Goal: Task Accomplishment & Management: Complete application form

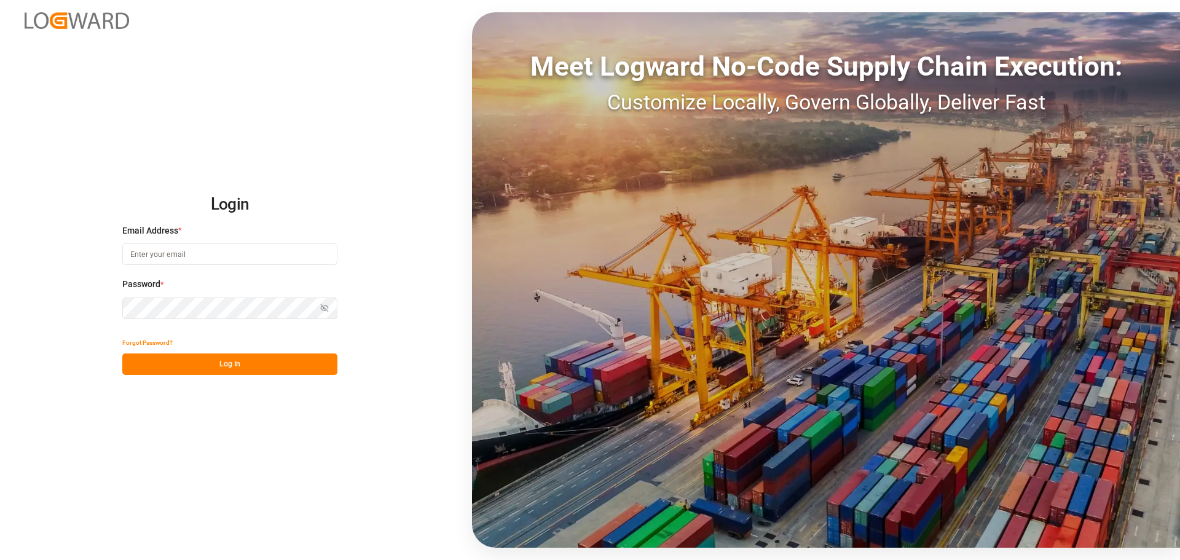
type input "[EMAIL_ADDRESS][DOMAIN_NAME]"
click at [188, 362] on button "Log In" at bounding box center [229, 365] width 215 height 22
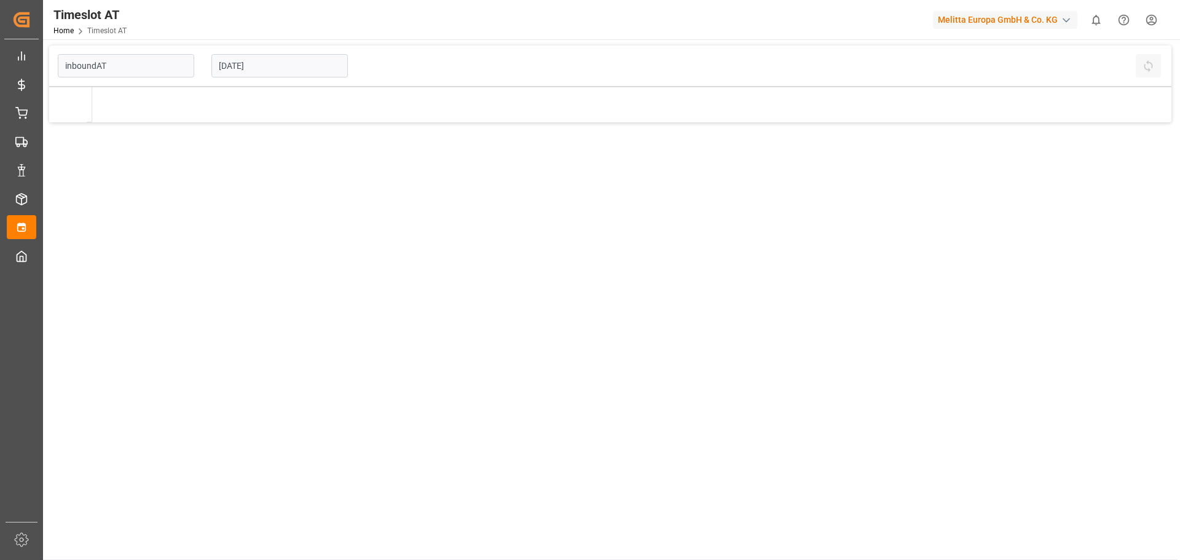
type input "Inbound AT"
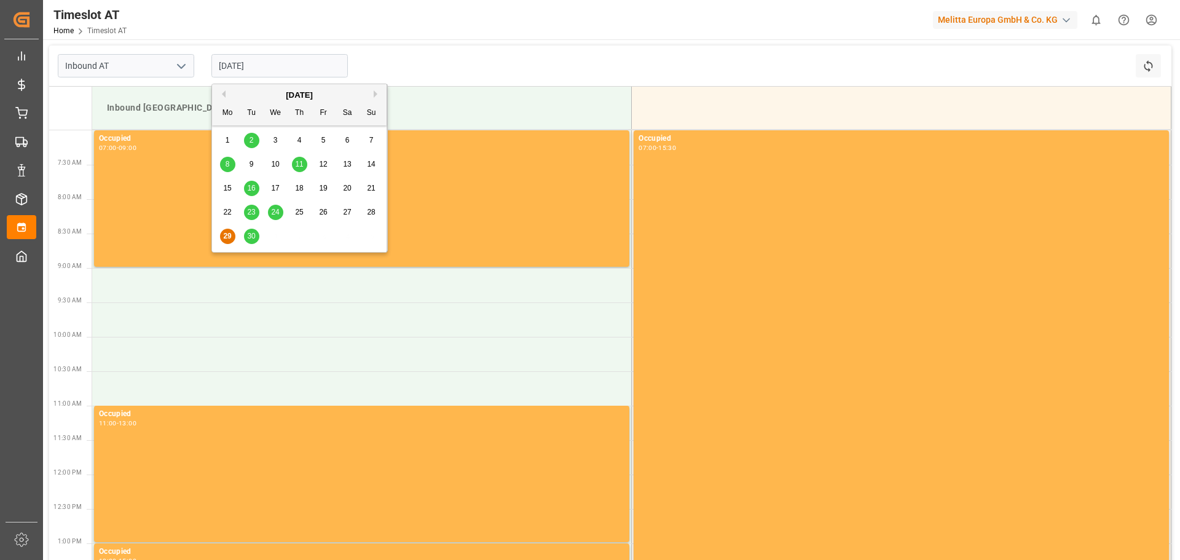
click at [309, 60] on input "[DATE]" at bounding box center [279, 65] width 136 height 23
click at [376, 93] on button "Next Month" at bounding box center [377, 93] width 7 height 7
click at [274, 142] on span "1" at bounding box center [276, 140] width 4 height 9
type input "[DATE]"
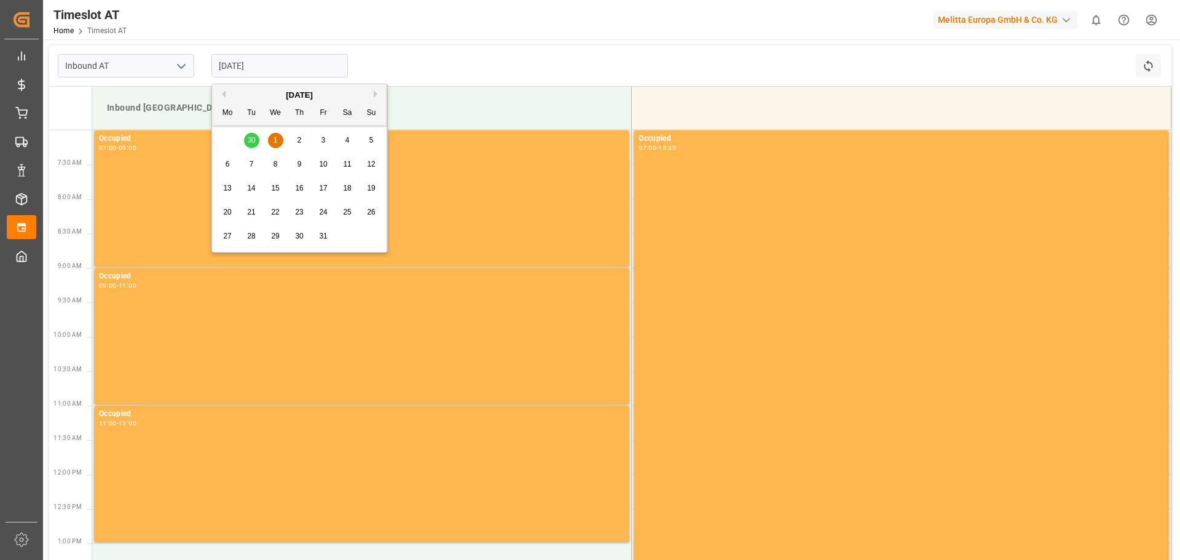
click at [290, 57] on input "[DATE]" at bounding box center [279, 65] width 136 height 23
click at [248, 141] on div "29 30 1 2 3 4 5" at bounding box center [300, 140] width 168 height 24
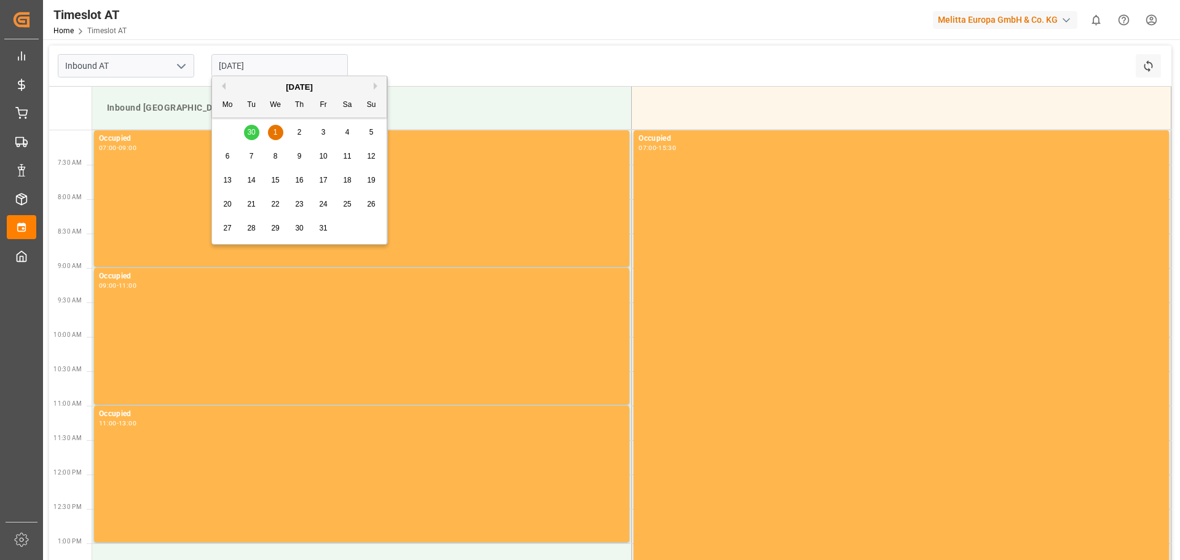
scroll to position [246, 0]
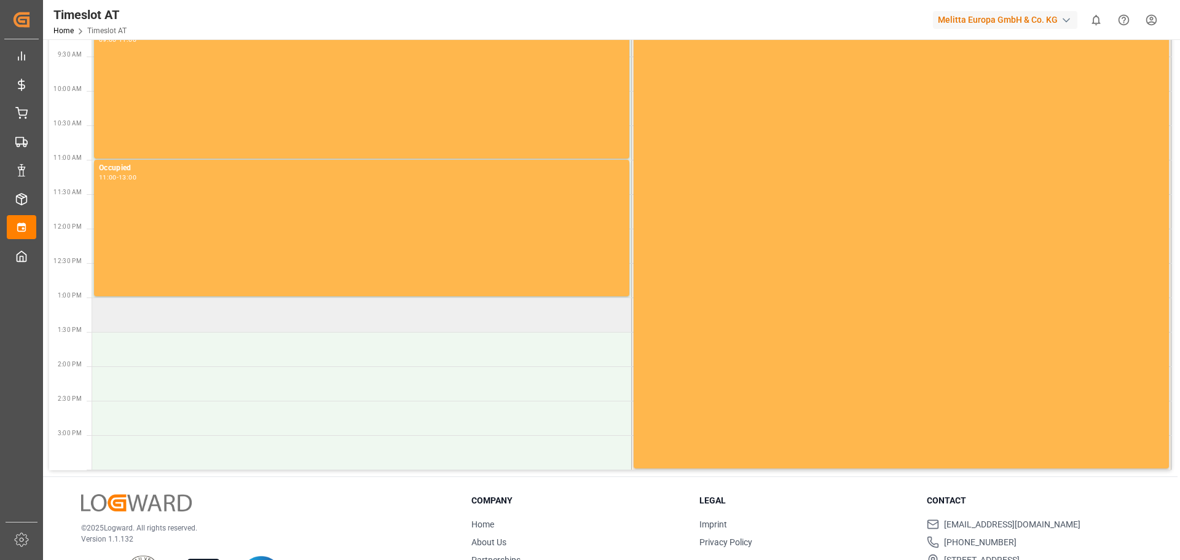
click at [161, 315] on td at bounding box center [362, 315] width 540 height 34
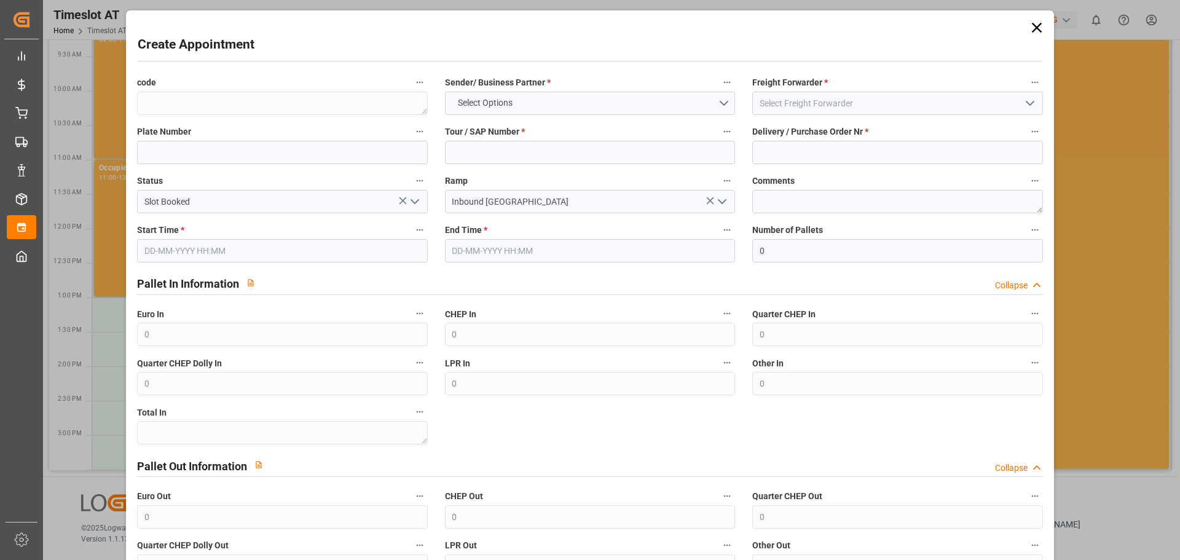
type input "[DATE] 13:00"
type input "[DATE] 15:00"
click at [1035, 30] on icon at bounding box center [1037, 28] width 10 height 10
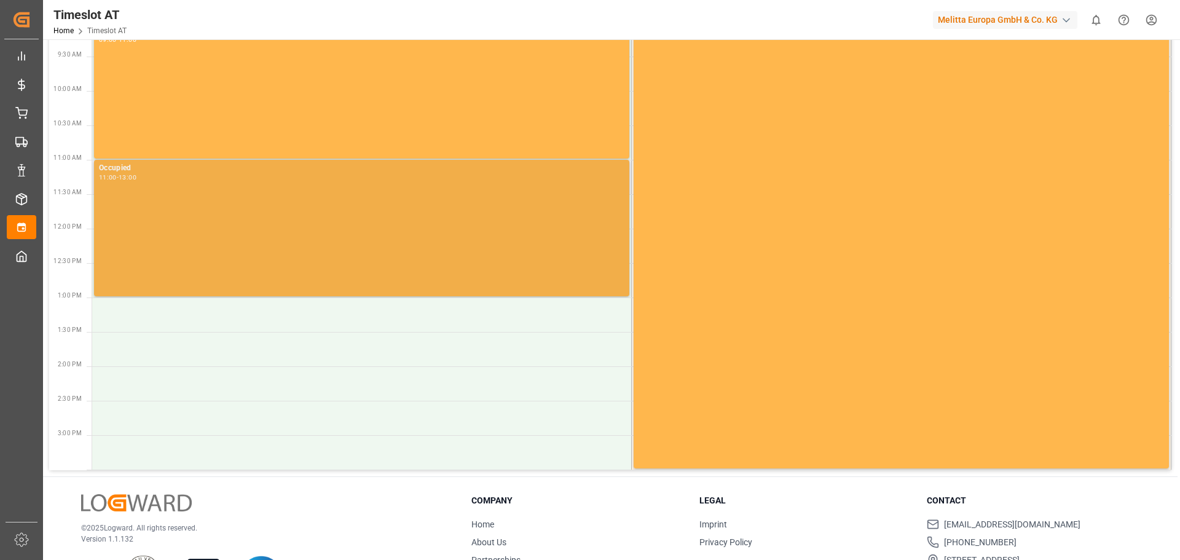
scroll to position [0, 0]
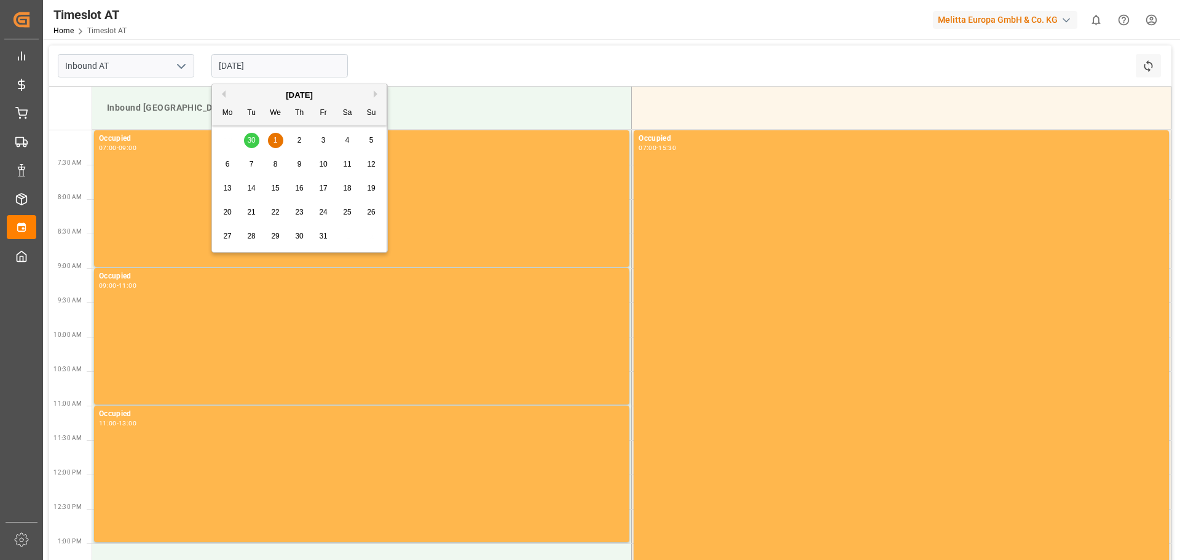
click at [269, 61] on input "[DATE]" at bounding box center [279, 65] width 136 height 23
click at [250, 144] on div "29 30 1 2 3 4 5" at bounding box center [300, 140] width 168 height 24
click at [224, 97] on button "Previous Month" at bounding box center [221, 93] width 7 height 7
click at [377, 90] on button "Next Month" at bounding box center [377, 93] width 7 height 7
click at [223, 96] on button "Previous Month" at bounding box center [221, 93] width 7 height 7
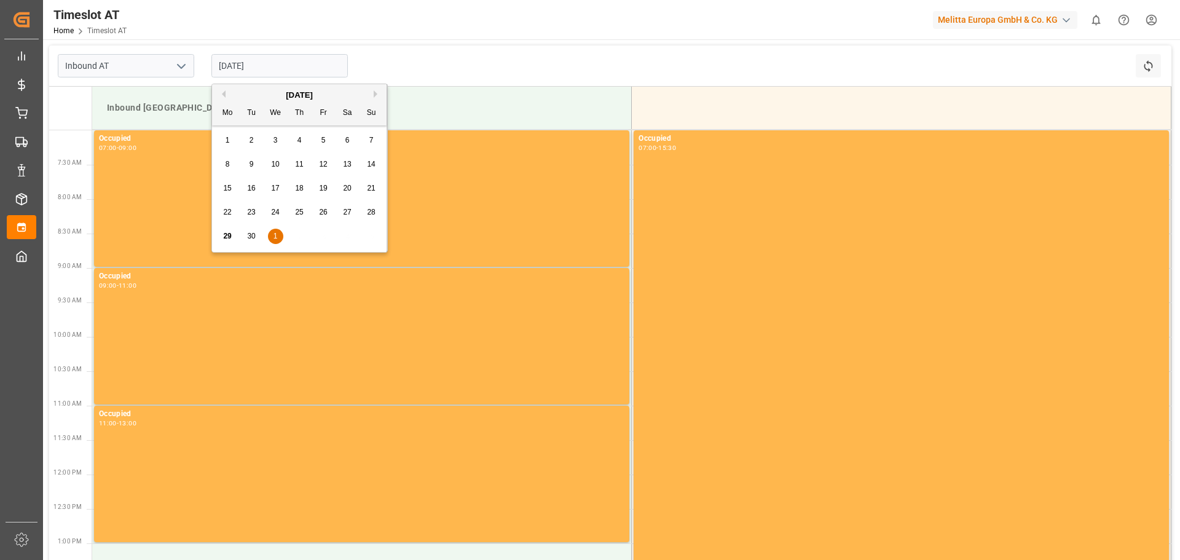
click at [251, 241] on div "30" at bounding box center [251, 236] width 15 height 15
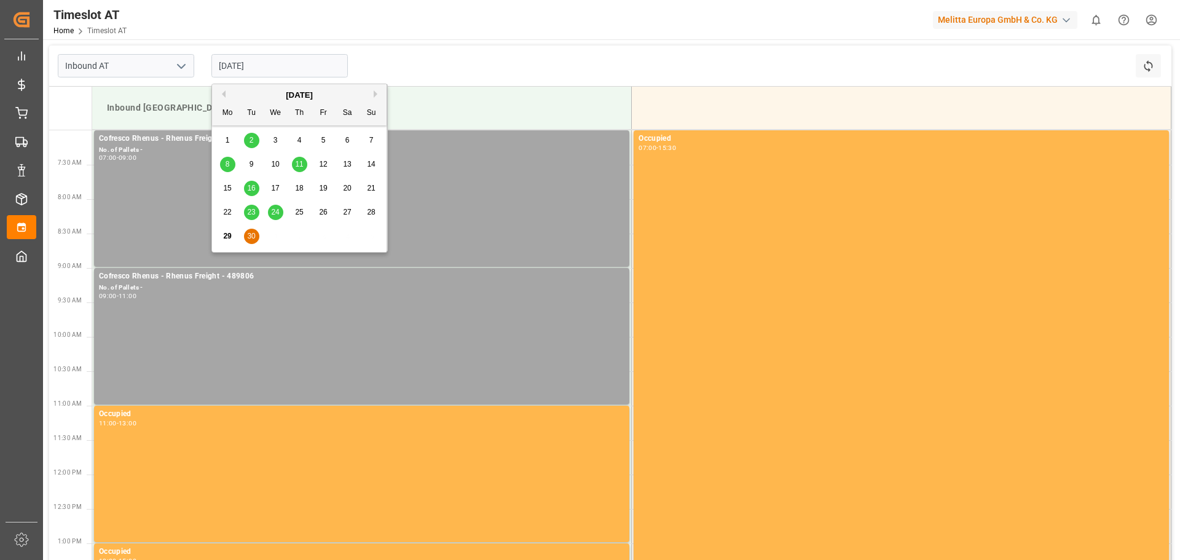
click at [302, 66] on input "[DATE]" at bounding box center [279, 65] width 136 height 23
click at [375, 95] on button "Next Month" at bounding box center [377, 93] width 7 height 7
click at [274, 143] on span "1" at bounding box center [276, 140] width 4 height 9
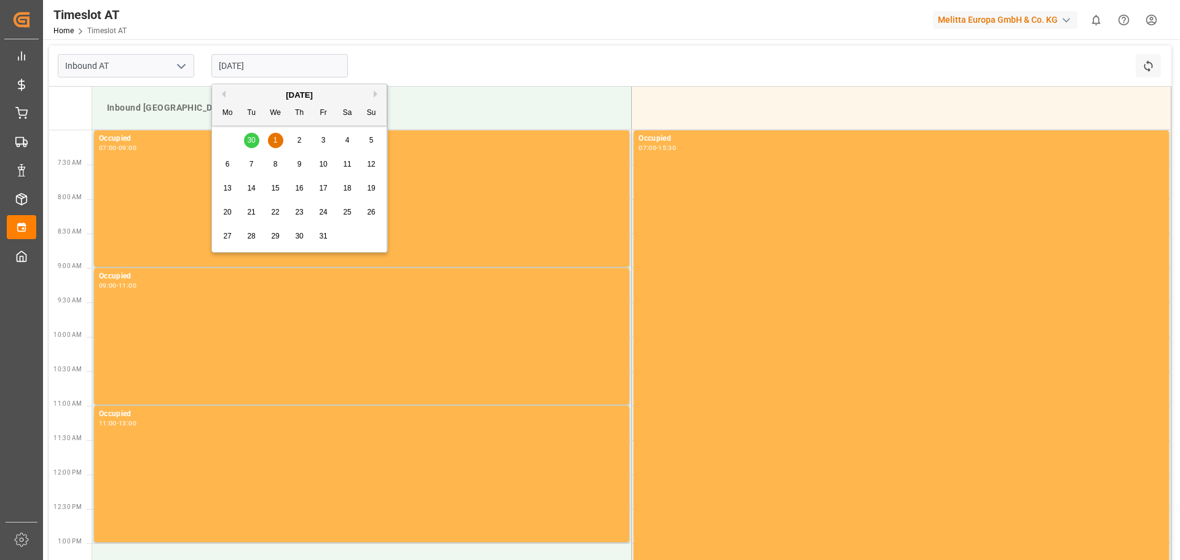
click at [308, 68] on input "[DATE]" at bounding box center [279, 65] width 136 height 23
click at [221, 98] on div "[DATE]" at bounding box center [299, 95] width 175 height 12
click at [223, 93] on button "Previous Month" at bounding box center [221, 93] width 7 height 7
click at [256, 232] on div "30" at bounding box center [251, 236] width 15 height 15
type input "[DATE]"
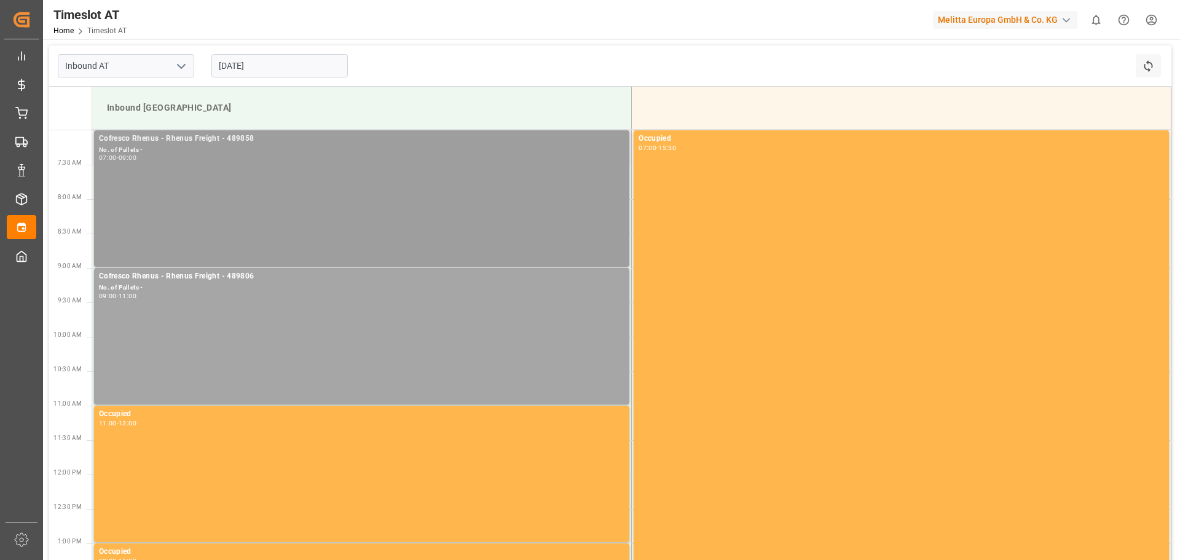
click at [290, 205] on div "Cofresco Rhenus - Rhenus Freight - 489858 No. of Pallets - 07:00 - 09:00" at bounding box center [362, 199] width 526 height 132
click at [317, 187] on div "Cofresco Rhenus - Rhenus Freight - 489858 No. of Pallets - 07:00 - 09:00" at bounding box center [362, 199] width 526 height 132
click at [235, 307] on div "Cofresco Rhenus - Rhenus Freight - 489806 No. of Pallets - 09:00 - 11:00" at bounding box center [362, 337] width 526 height 132
drag, startPoint x: 235, startPoint y: 307, endPoint x: 229, endPoint y: 292, distance: 16.6
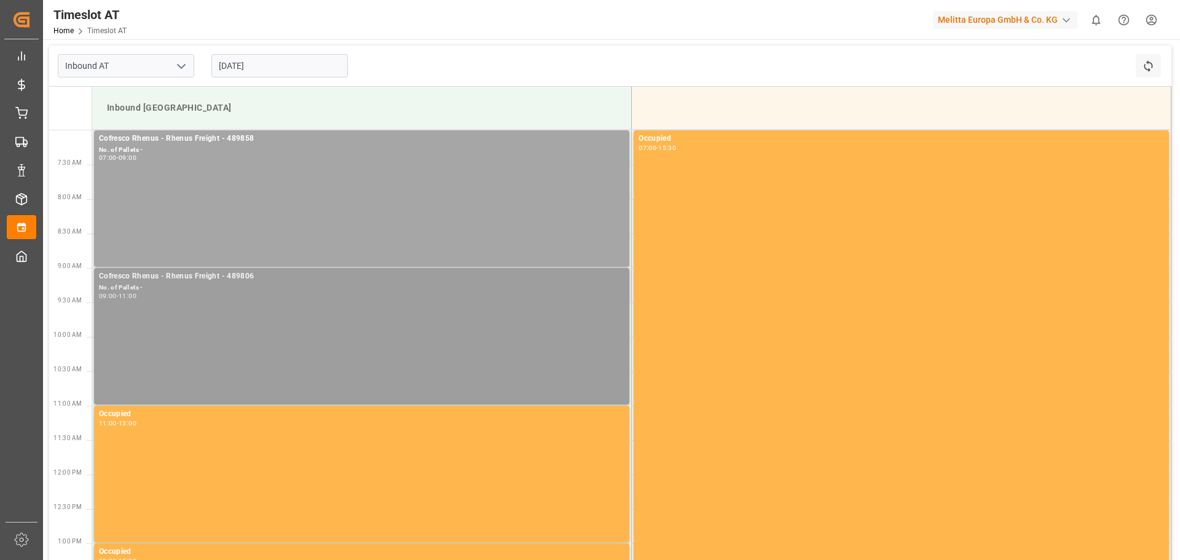
click at [229, 292] on div "Cofresco Rhenus - Rhenus Freight - 489806 No. of Pallets - 09:00 - 11:00" at bounding box center [362, 337] width 526 height 132
drag, startPoint x: 149, startPoint y: 278, endPoint x: 113, endPoint y: 311, distance: 49.6
click at [113, 311] on div "Cofresco Rhenus - Rhenus Freight - 489806 No. of Pallets - 09:00 - 11:00" at bounding box center [362, 337] width 526 height 132
click at [164, 321] on div "Cofresco Rhenus - Rhenus Freight - 489806 No. of Pallets - 09:00 - 11:00" at bounding box center [362, 337] width 526 height 132
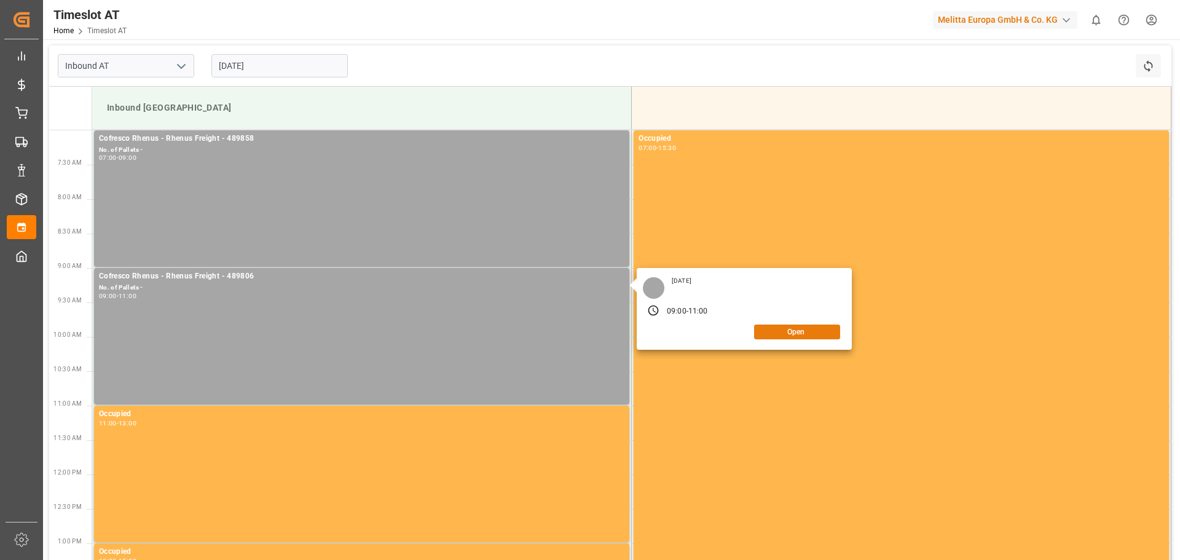
click at [804, 330] on button "Open" at bounding box center [797, 332] width 86 height 15
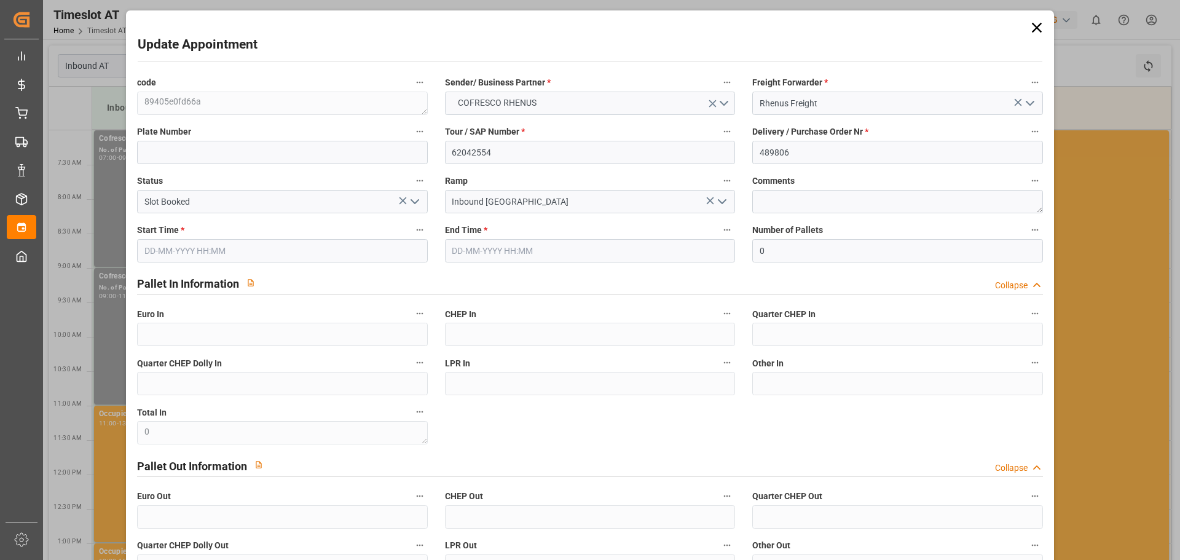
type input "[DATE] 09:00"
type input "[DATE] 11:00"
type input "[DATE] 10:28"
click at [1033, 30] on icon at bounding box center [1037, 27] width 17 height 17
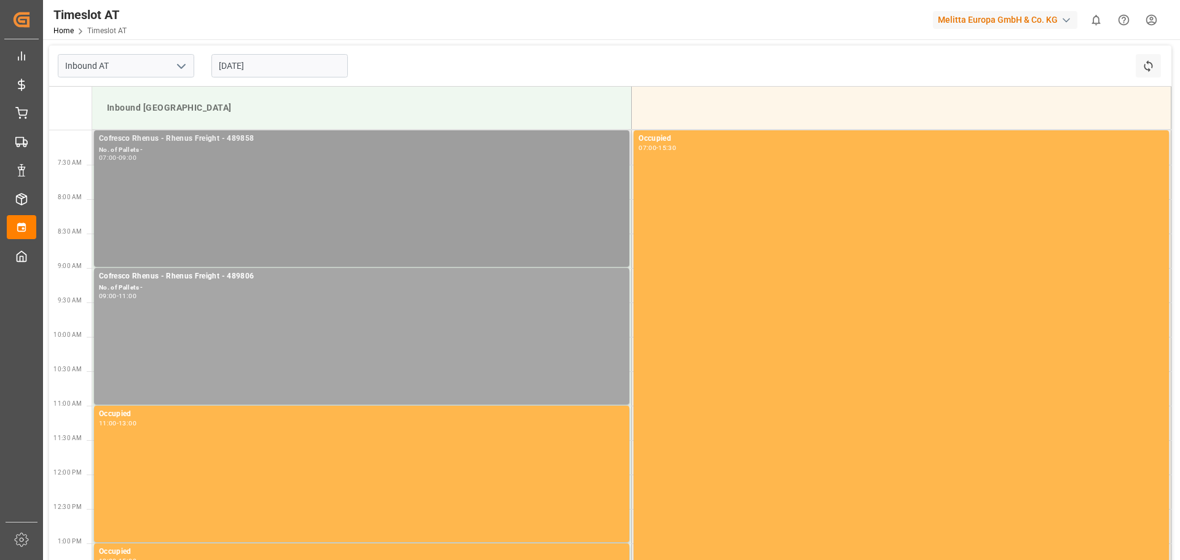
click at [247, 178] on div "Cofresco Rhenus - Rhenus Freight - 489858 No. of Pallets - 07:00 - 09:00" at bounding box center [362, 199] width 526 height 132
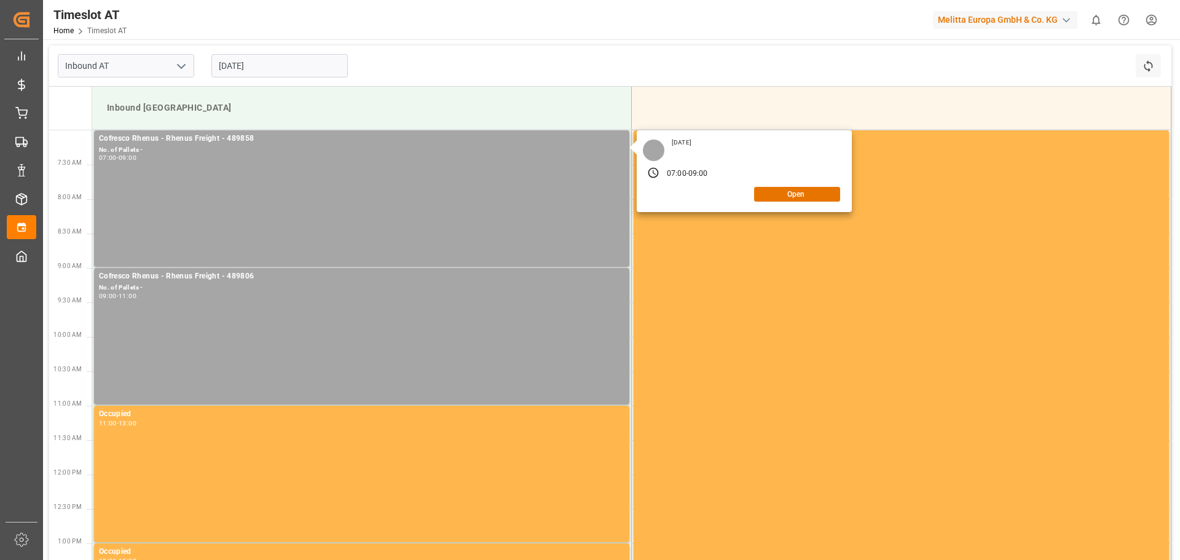
click at [282, 54] on input "[DATE]" at bounding box center [279, 65] width 136 height 23
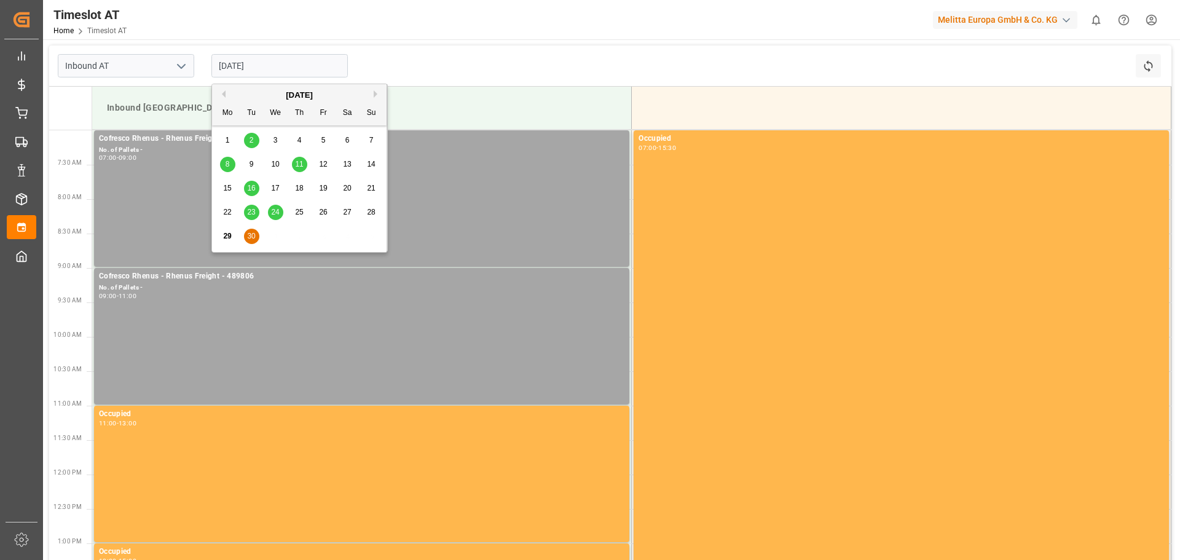
click at [374, 93] on button "Next Month" at bounding box center [377, 93] width 7 height 7
click at [277, 136] on span "1" at bounding box center [276, 140] width 4 height 9
type input "[DATE]"
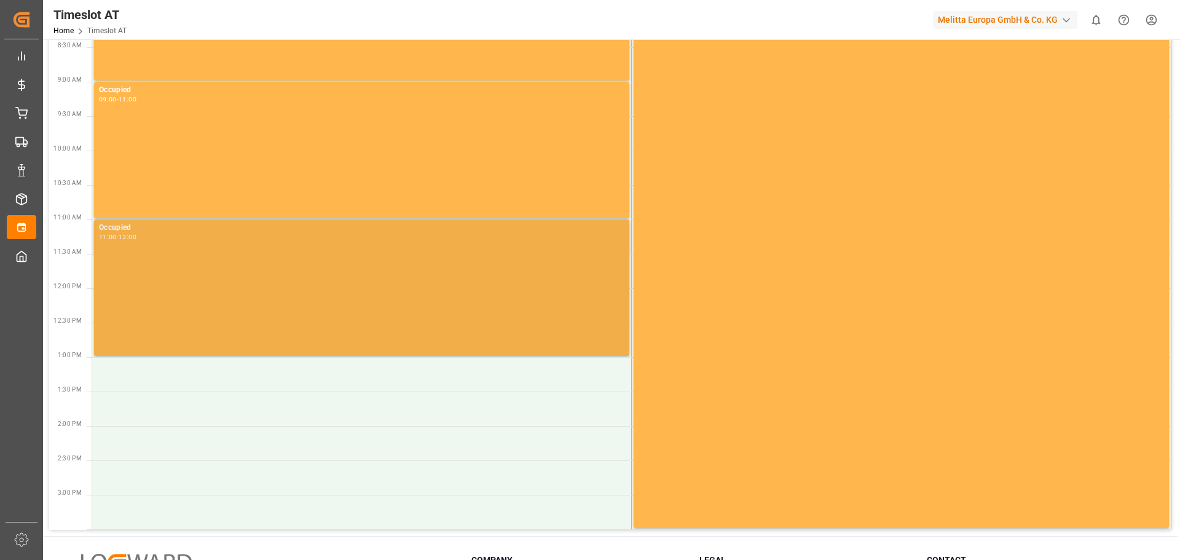
scroll to position [302, 0]
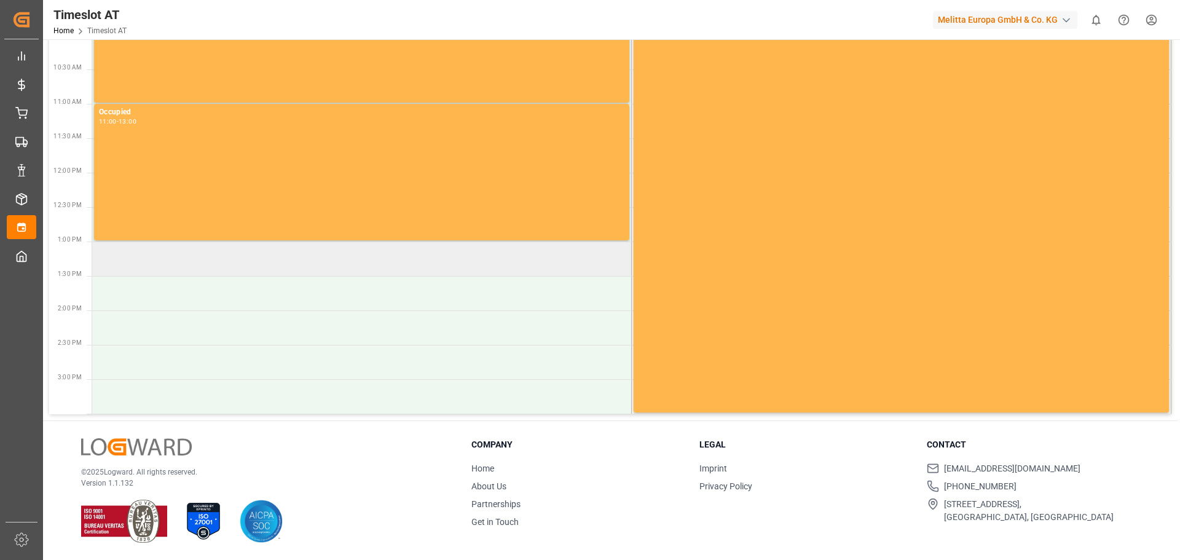
click at [164, 256] on td at bounding box center [362, 259] width 540 height 34
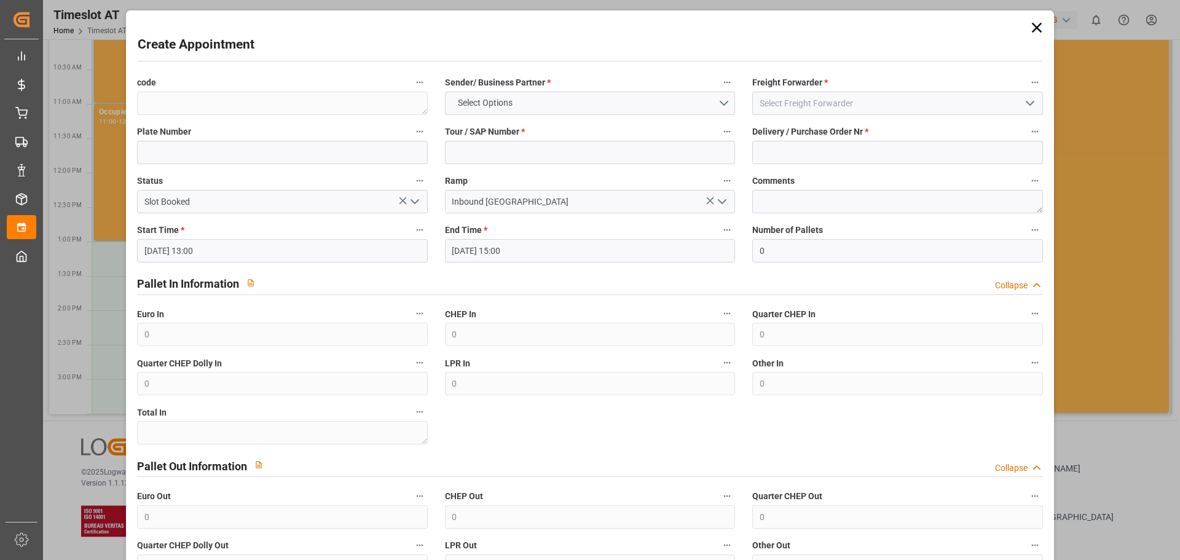
click at [817, 89] on span "Freight Forwarder *" at bounding box center [791, 82] width 76 height 13
click at [1027, 89] on button "Freight Forwarder *" at bounding box center [1035, 82] width 16 height 16
click at [820, 104] on div at bounding box center [590, 280] width 1180 height 560
click at [1026, 103] on icon "open menu" at bounding box center [1030, 103] width 15 height 15
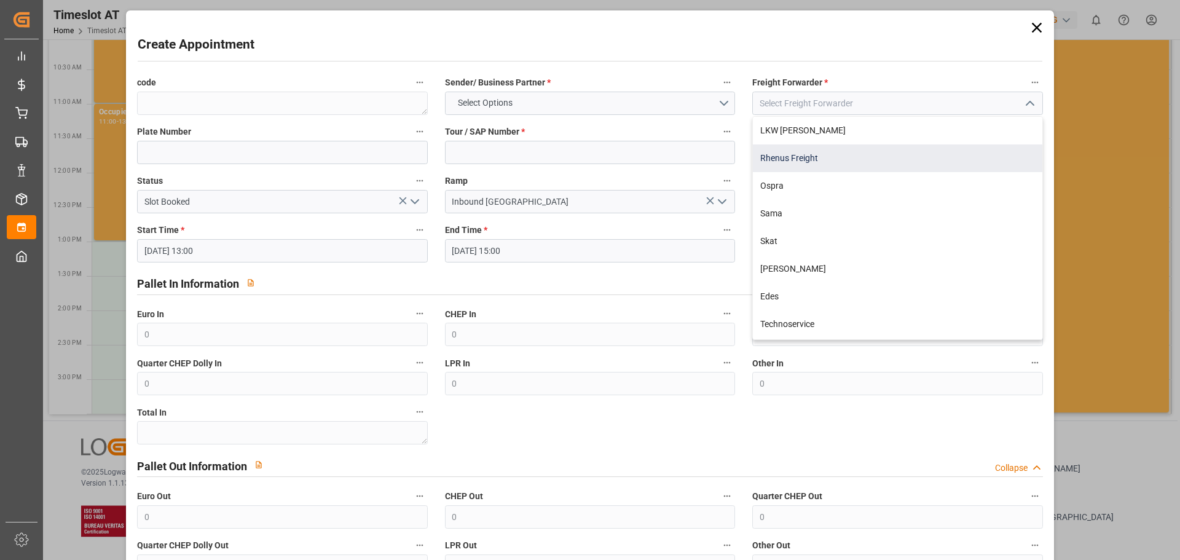
click at [927, 155] on div "Rhenus Freight" at bounding box center [897, 158] width 289 height 28
type input "Rhenus Freight"
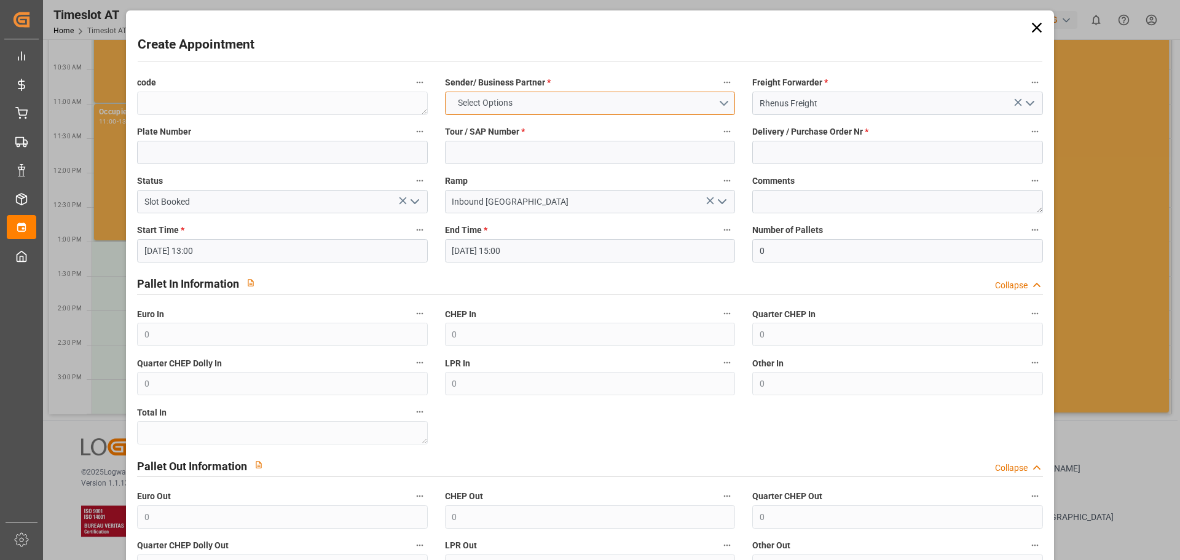
click at [545, 106] on button "Select Options" at bounding box center [590, 103] width 290 height 23
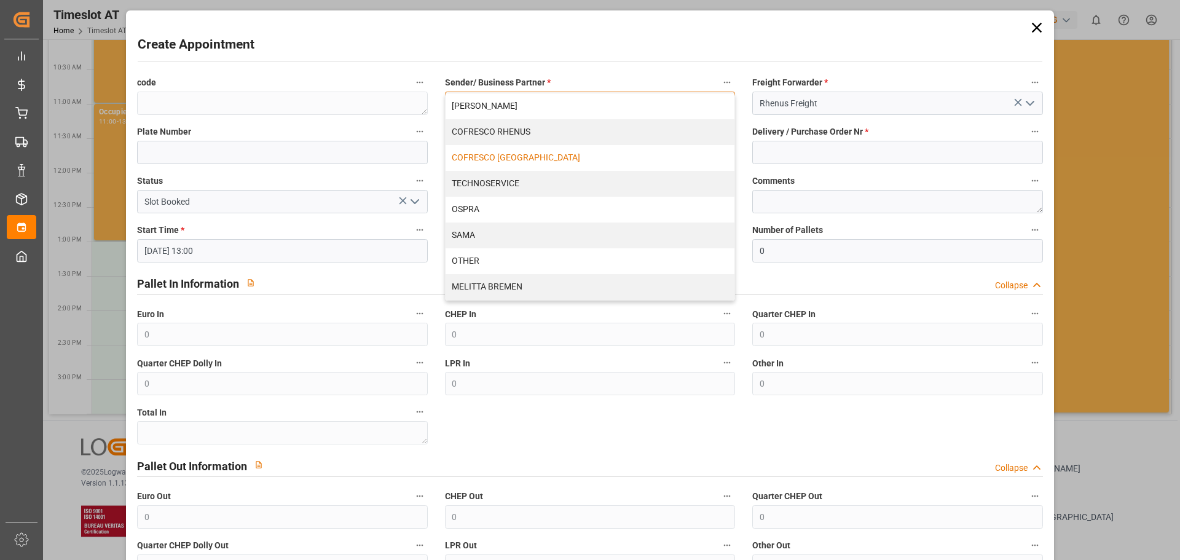
click at [539, 152] on div "COFRESCO [GEOGRAPHIC_DATA]" at bounding box center [590, 158] width 289 height 26
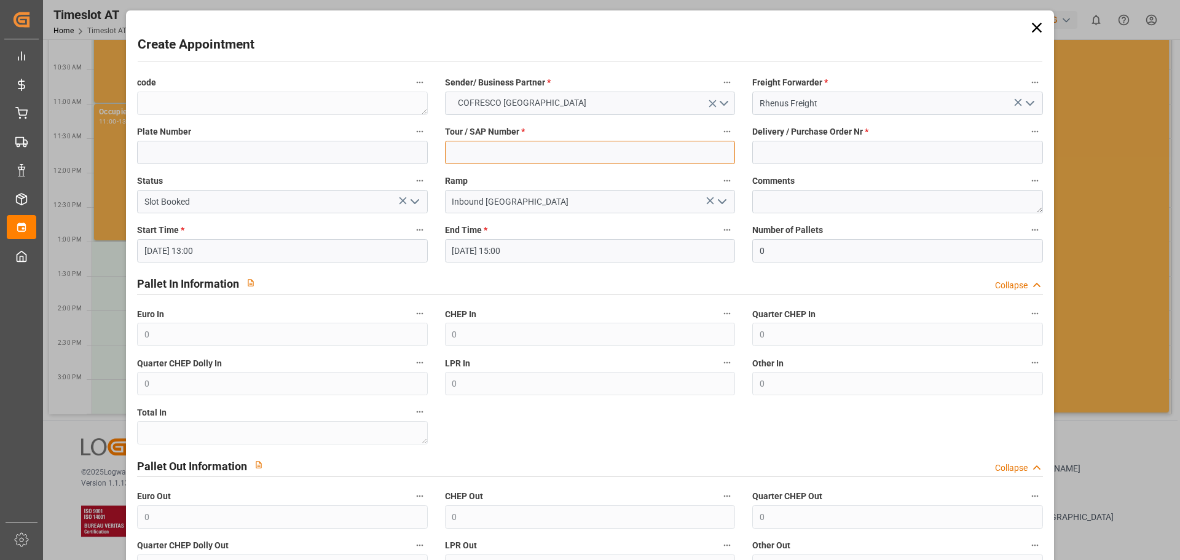
click at [550, 147] on input at bounding box center [590, 152] width 290 height 23
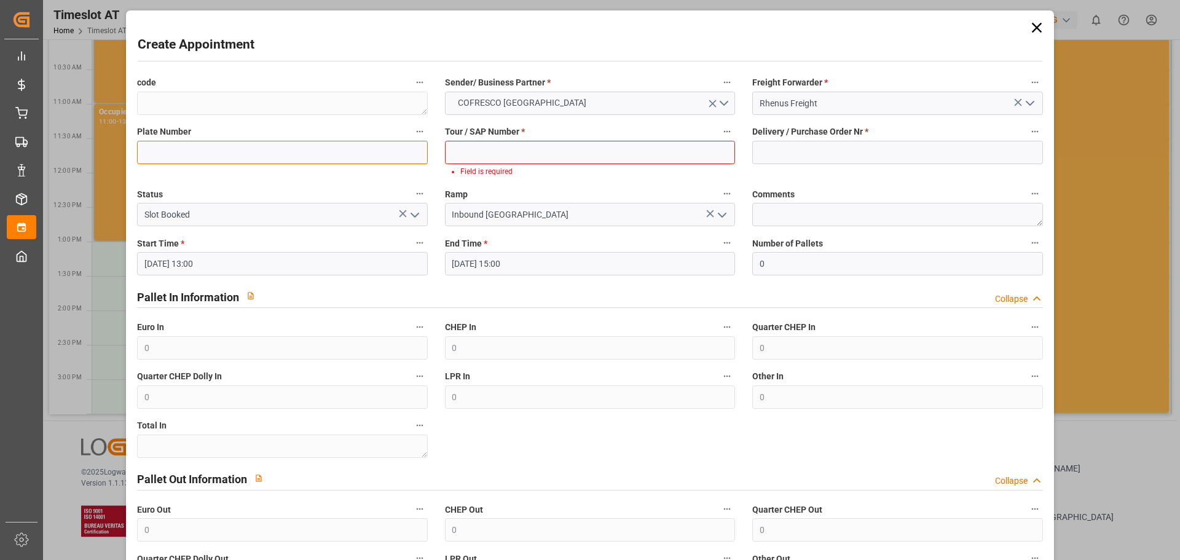
click at [245, 156] on input at bounding box center [282, 152] width 290 height 23
click at [565, 160] on input at bounding box center [590, 152] width 290 height 23
click at [531, 152] on input at bounding box center [590, 152] width 290 height 23
click at [480, 156] on input at bounding box center [590, 152] width 290 height 23
paste input "489858 / 62042584"
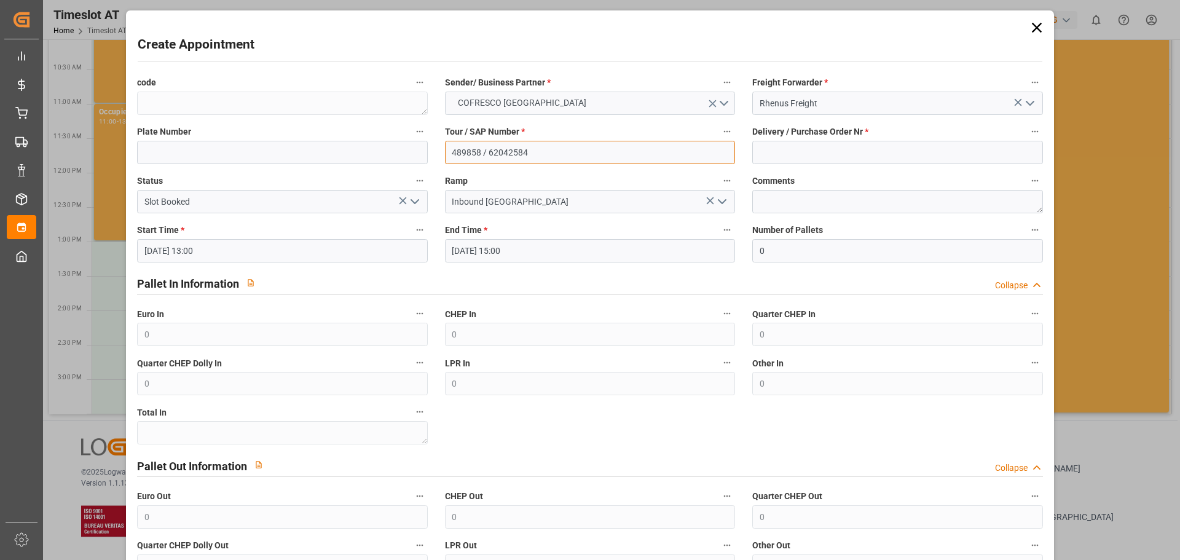
drag, startPoint x: 490, startPoint y: 149, endPoint x: 436, endPoint y: 143, distance: 54.5
click at [437, 143] on div "Tour / SAP Number * 489858 / 62042584" at bounding box center [590, 143] width 307 height 49
type input "62042584"
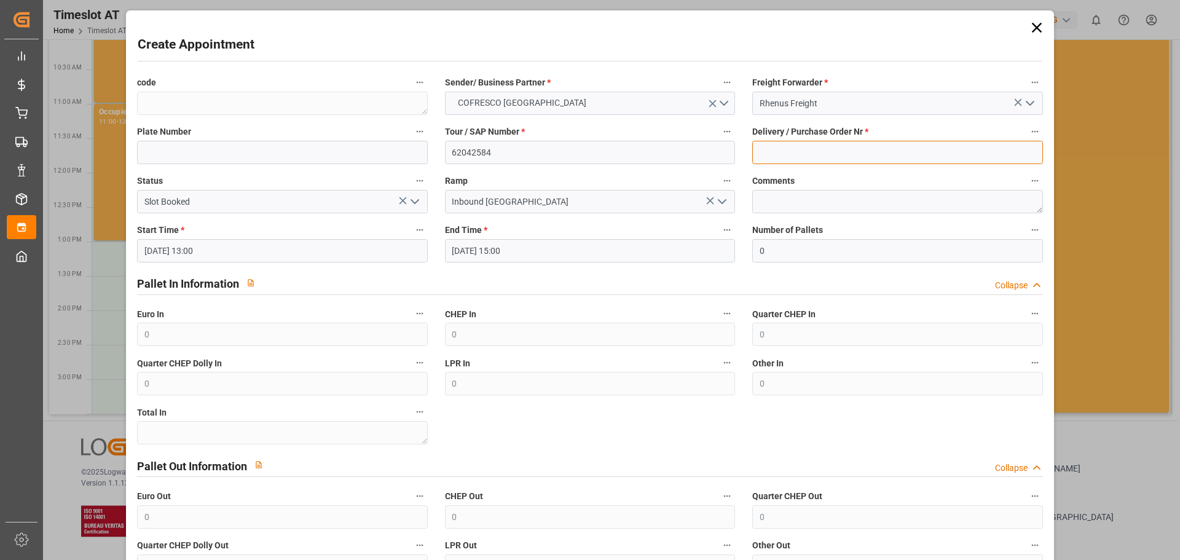
click at [768, 161] on input at bounding box center [898, 152] width 290 height 23
paste input "489858 / 62042584"
drag, startPoint x: 847, startPoint y: 150, endPoint x: 788, endPoint y: 153, distance: 58.5
click at [788, 153] on input "489858 / 62042584" at bounding box center [898, 152] width 290 height 23
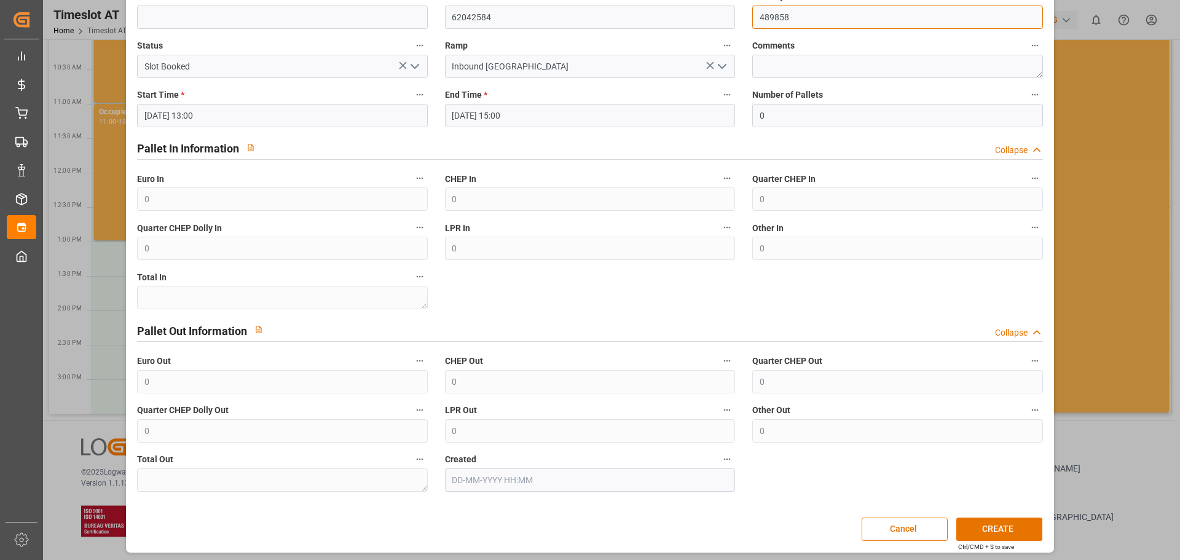
scroll to position [138, 0]
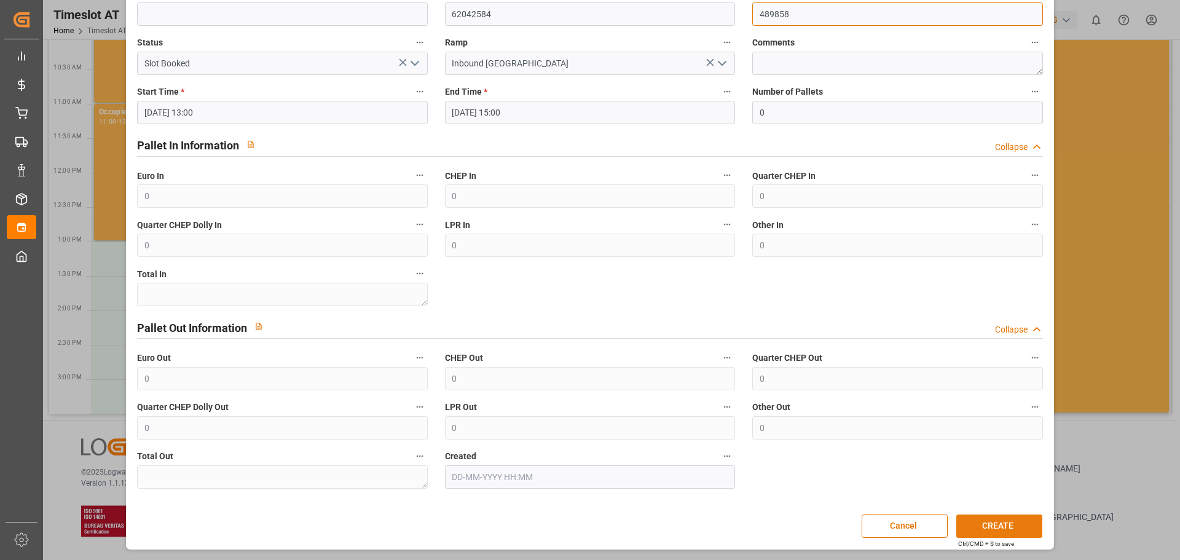
type input "489858"
click at [1005, 523] on button "CREATE" at bounding box center [1000, 526] width 86 height 23
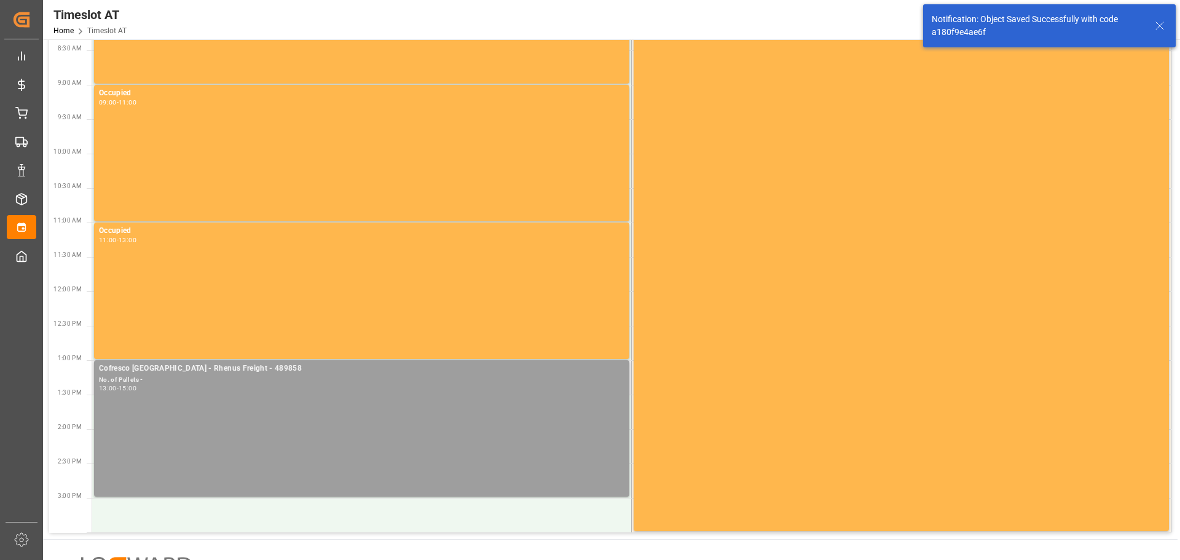
scroll to position [0, 0]
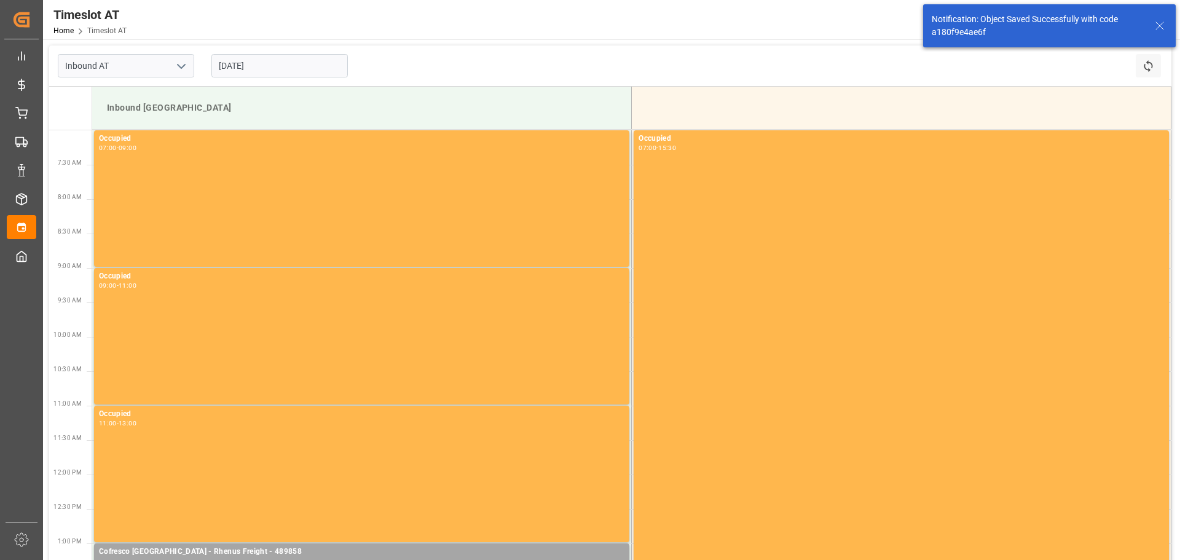
click at [321, 64] on input "[DATE]" at bounding box center [279, 65] width 136 height 23
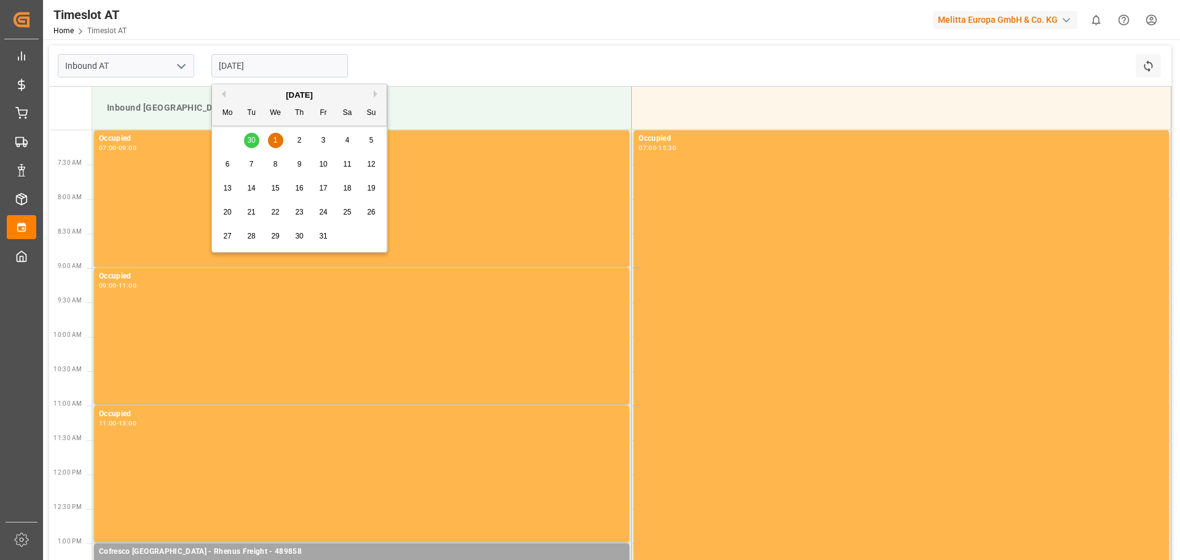
click at [226, 93] on div "[DATE]" at bounding box center [299, 95] width 175 height 12
click at [224, 94] on button "Previous Month" at bounding box center [221, 93] width 7 height 7
click at [250, 237] on span "30" at bounding box center [251, 236] width 8 height 9
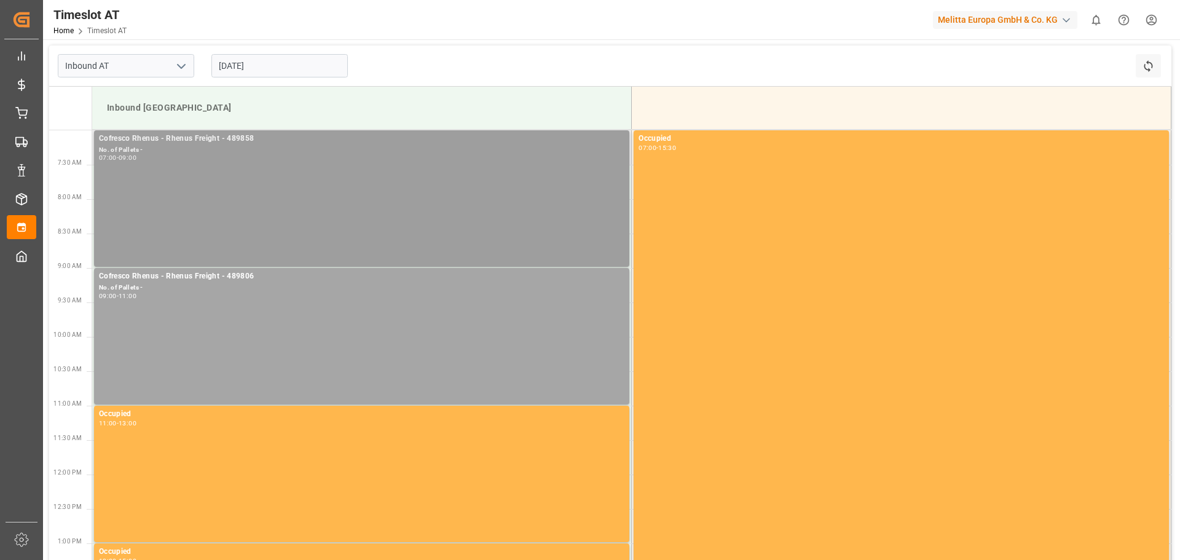
click at [250, 173] on div "Cofresco Rhenus - Rhenus Freight - 489858 No. of Pallets - 07:00 - 09:00" at bounding box center [362, 199] width 526 height 132
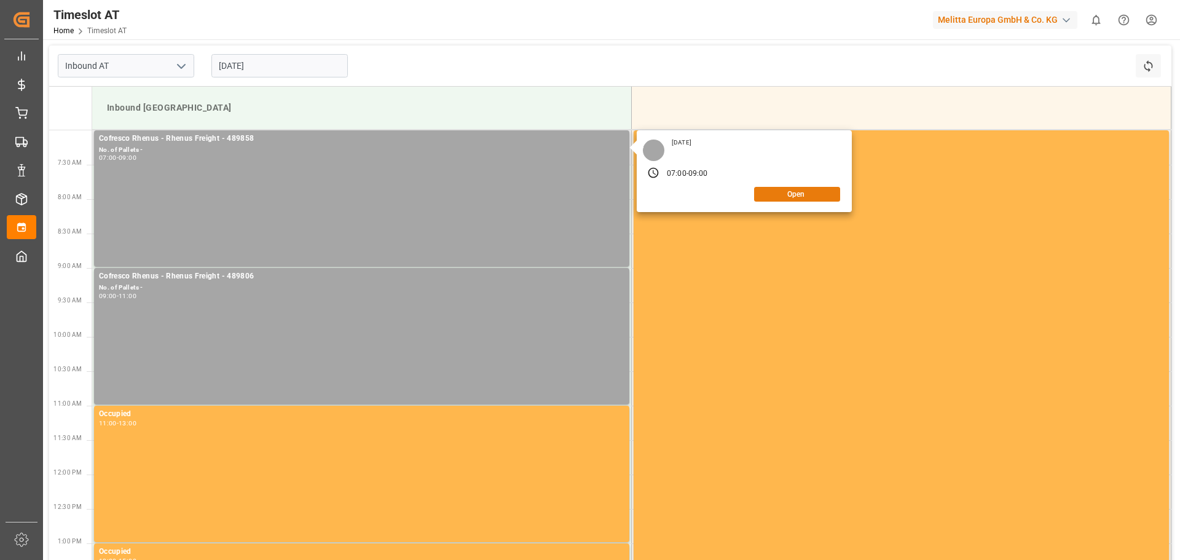
click at [794, 189] on button "Open" at bounding box center [797, 194] width 86 height 15
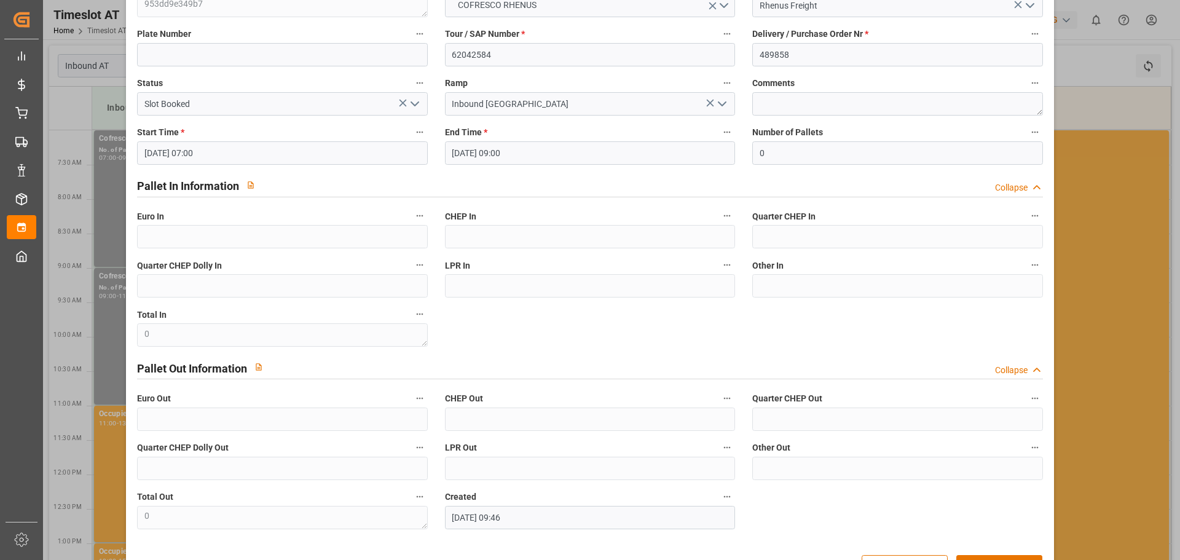
scroll to position [138, 0]
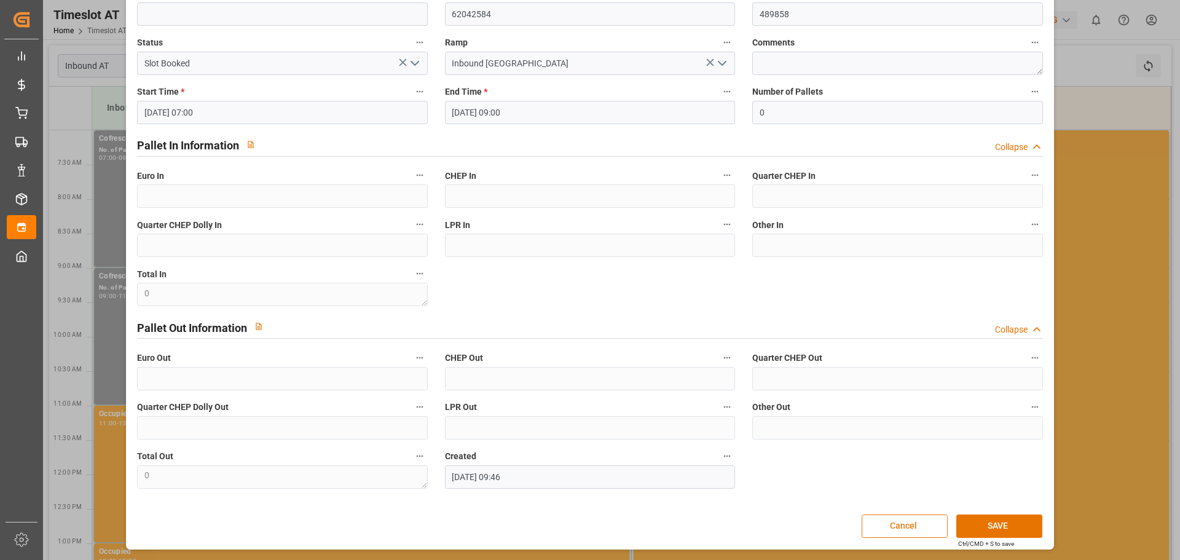
click at [909, 523] on button "Cancel" at bounding box center [905, 526] width 86 height 23
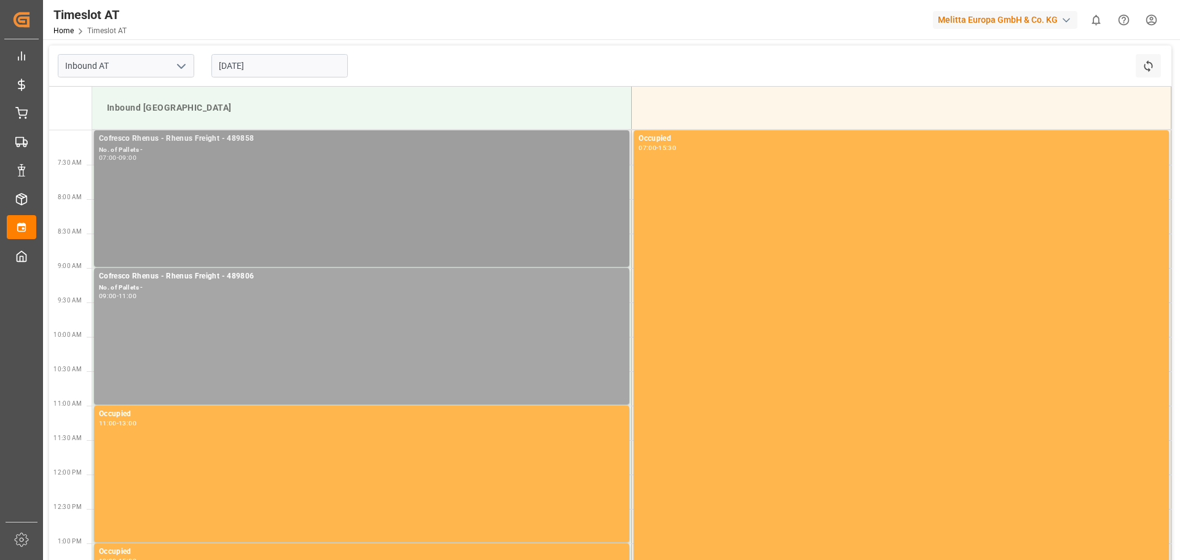
click at [437, 165] on div "Cofresco Rhenus - Rhenus Freight - 489858 No. of Pallets - 07:00 - 09:00" at bounding box center [362, 199] width 526 height 132
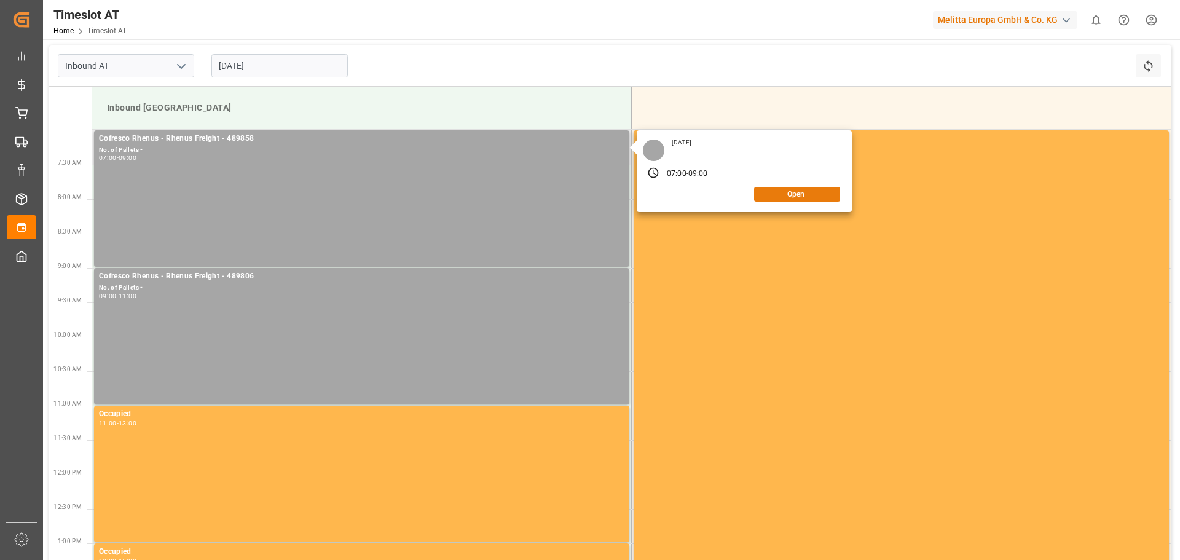
click at [804, 200] on button "Open" at bounding box center [797, 194] width 86 height 15
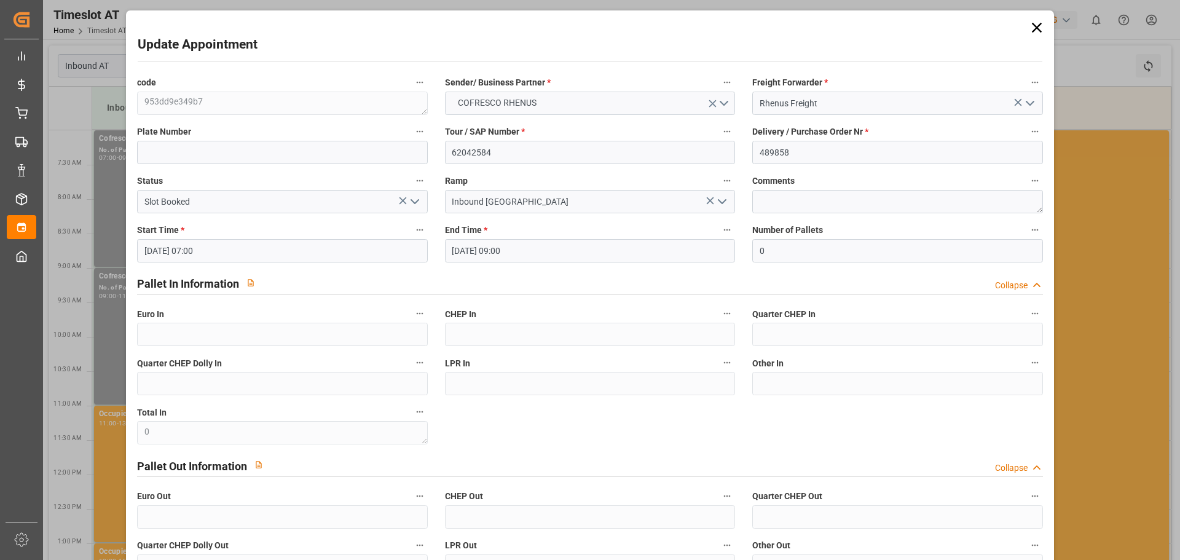
scroll to position [0, 0]
click at [1032, 23] on icon at bounding box center [1037, 28] width 10 height 10
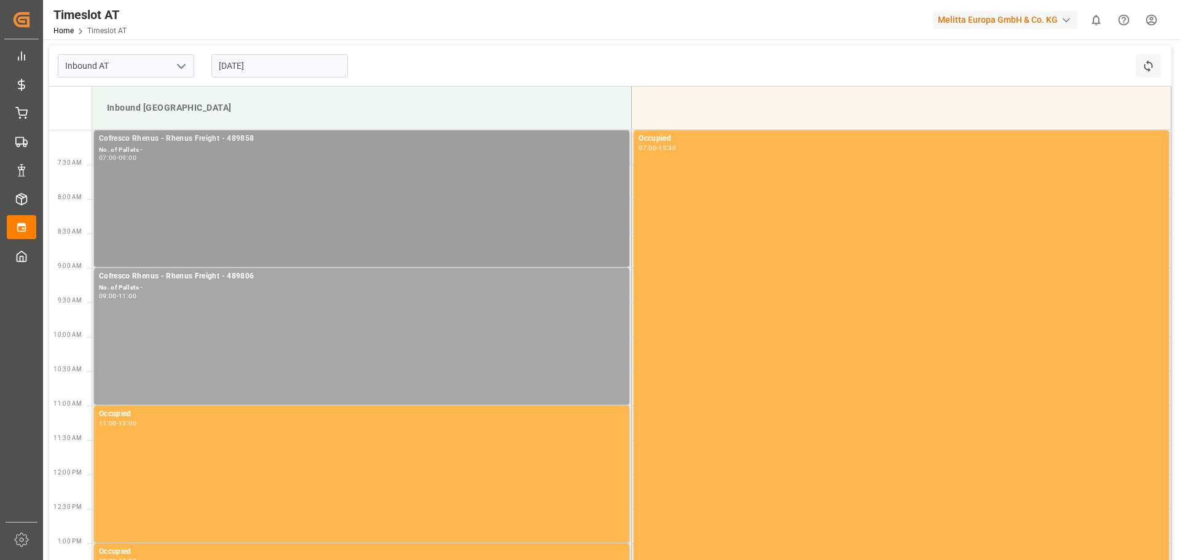
drag, startPoint x: 342, startPoint y: 160, endPoint x: 258, endPoint y: 192, distance: 90.7
click at [258, 192] on div "Cofresco Rhenus - Rhenus Freight - 489858 No. of Pallets - 07:00 - 09:00" at bounding box center [362, 199] width 526 height 132
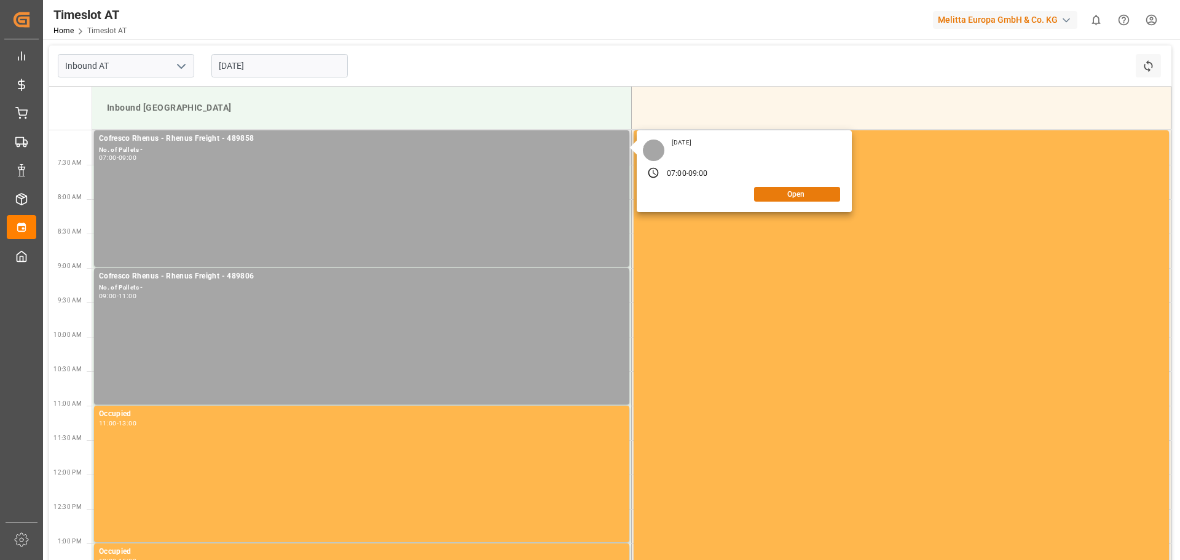
click at [796, 192] on button "Open" at bounding box center [797, 194] width 86 height 15
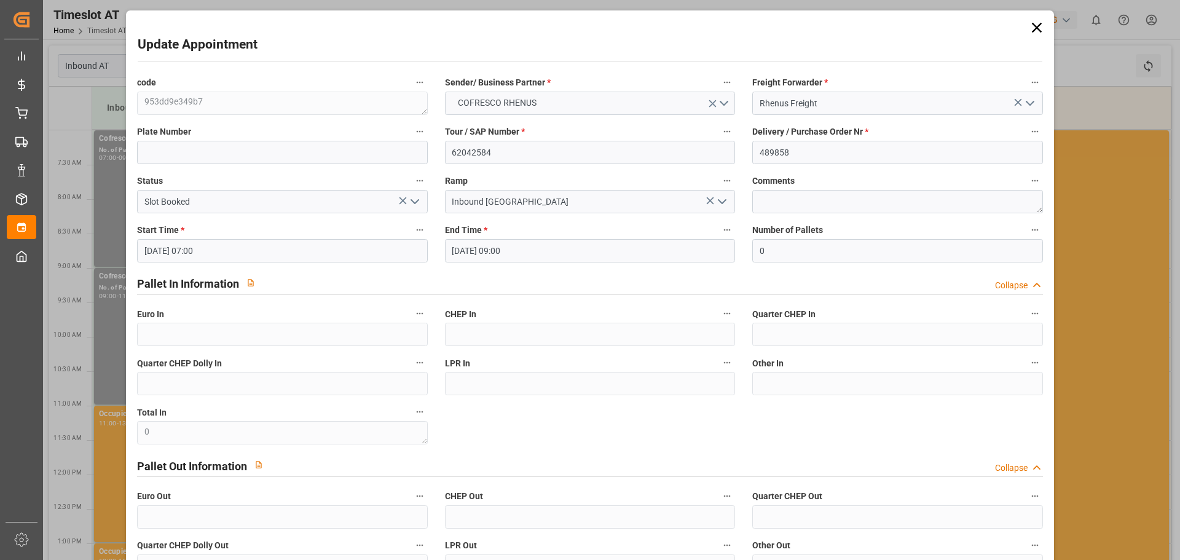
click at [1035, 27] on icon at bounding box center [1037, 27] width 17 height 17
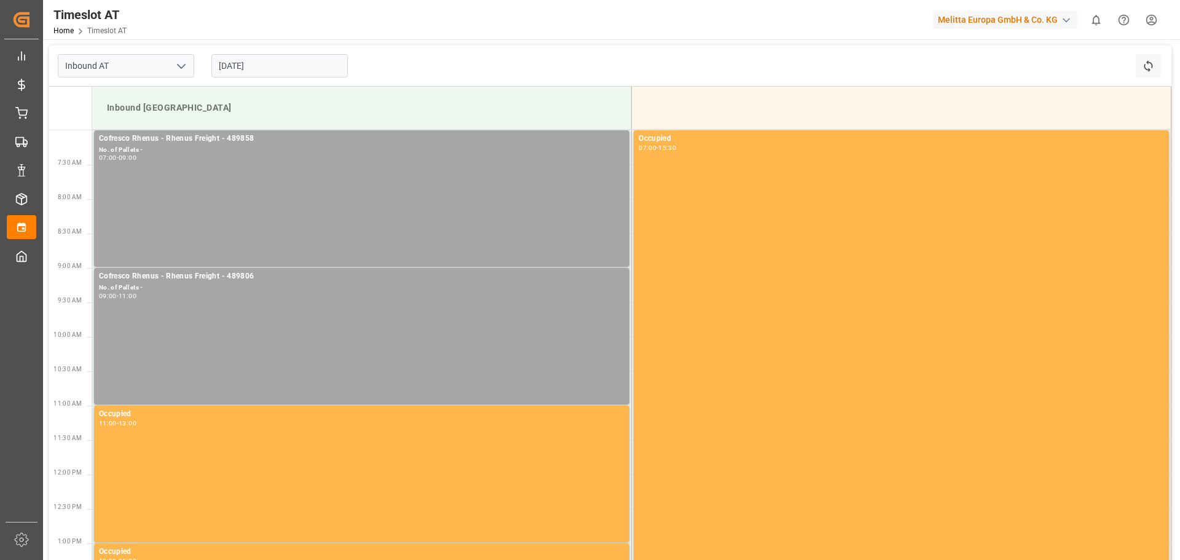
click at [305, 70] on input "[DATE]" at bounding box center [279, 65] width 136 height 23
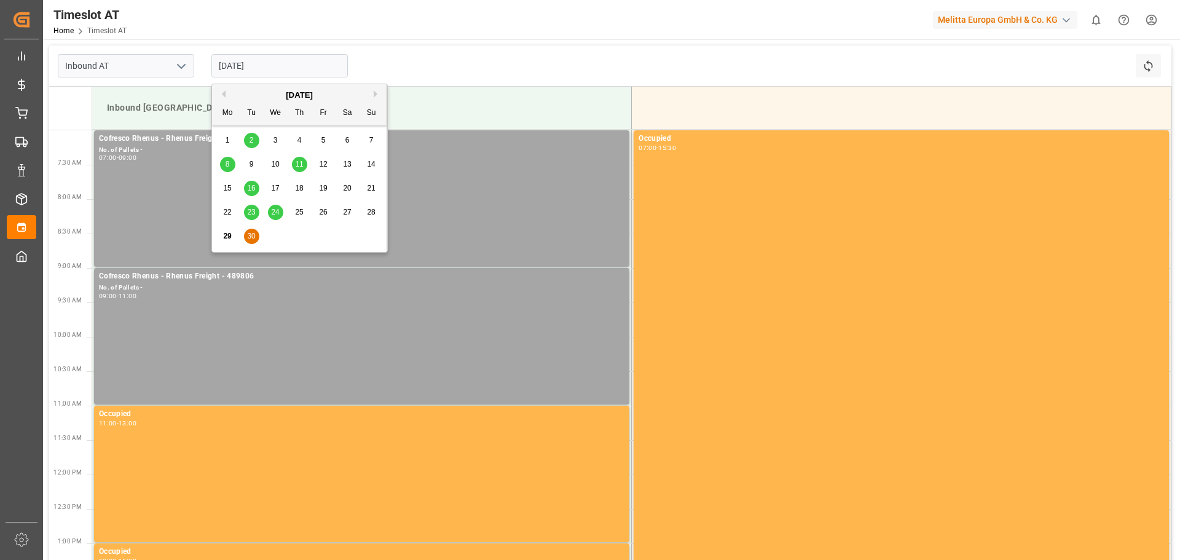
click at [376, 92] on button "Next Month" at bounding box center [377, 93] width 7 height 7
click at [279, 137] on div "1" at bounding box center [275, 140] width 15 height 15
type input "[DATE]"
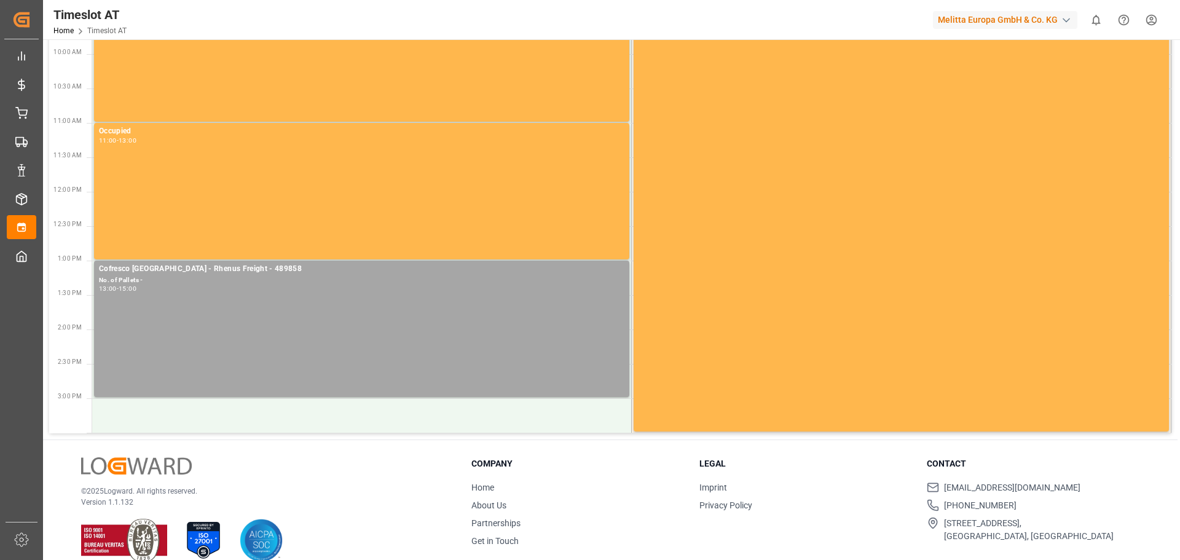
scroll to position [302, 0]
